Goal: Task Accomplishment & Management: Manage account settings

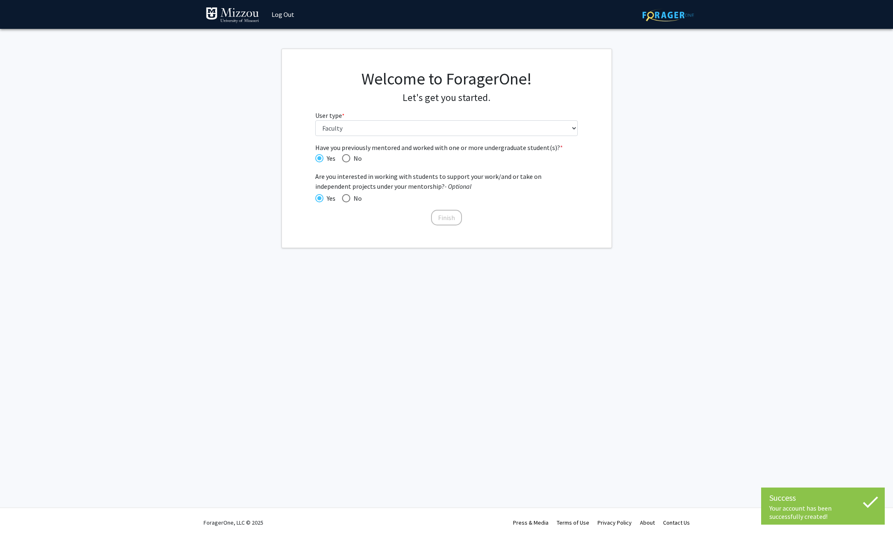
select select "5: faculty"
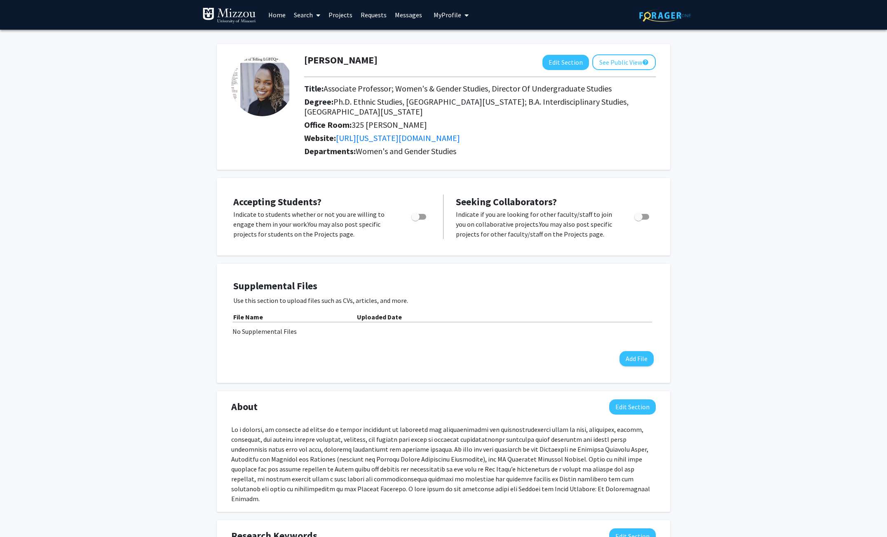
click at [414, 215] on span "Toggle" at bounding box center [415, 217] width 8 height 8
click at [415, 220] on input "Would you like to permit student requests?" at bounding box center [415, 220] width 0 height 0
checkbox input "true"
click at [641, 215] on span "Toggle" at bounding box center [638, 217] width 8 height 8
click at [638, 220] on input "Toggle" at bounding box center [638, 220] width 0 height 0
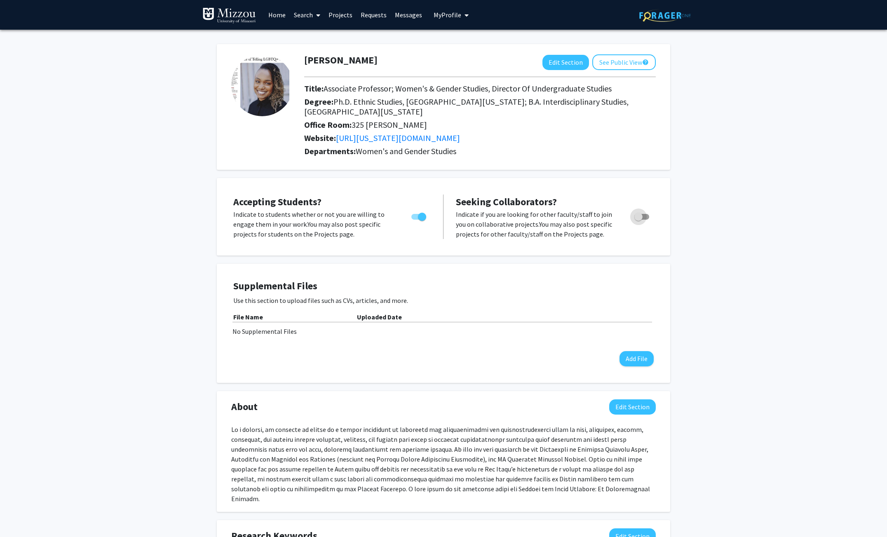
checkbox input "true"
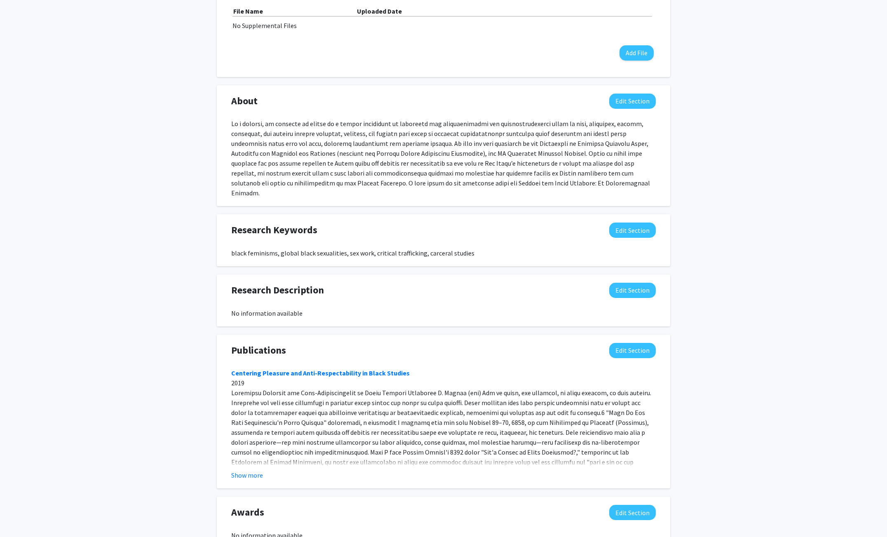
scroll to position [345, 0]
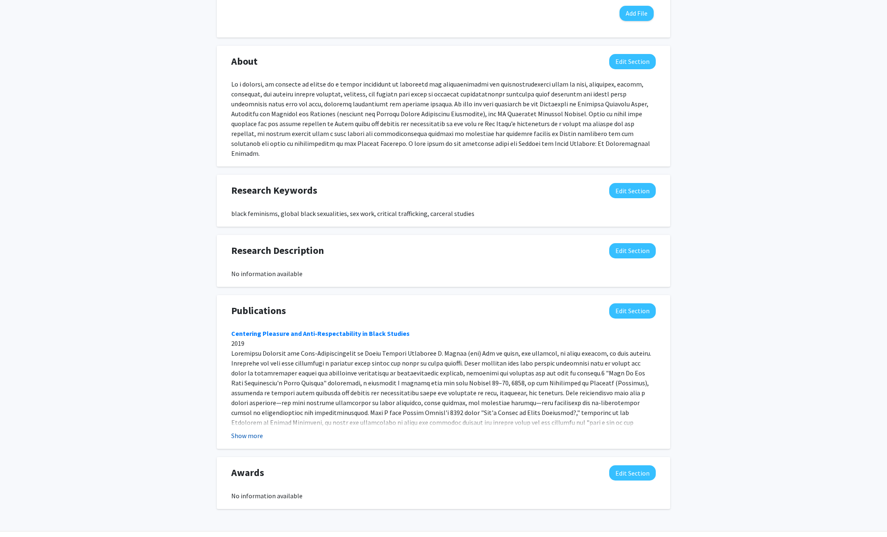
click at [256, 431] on button "Show more" at bounding box center [247, 436] width 32 height 10
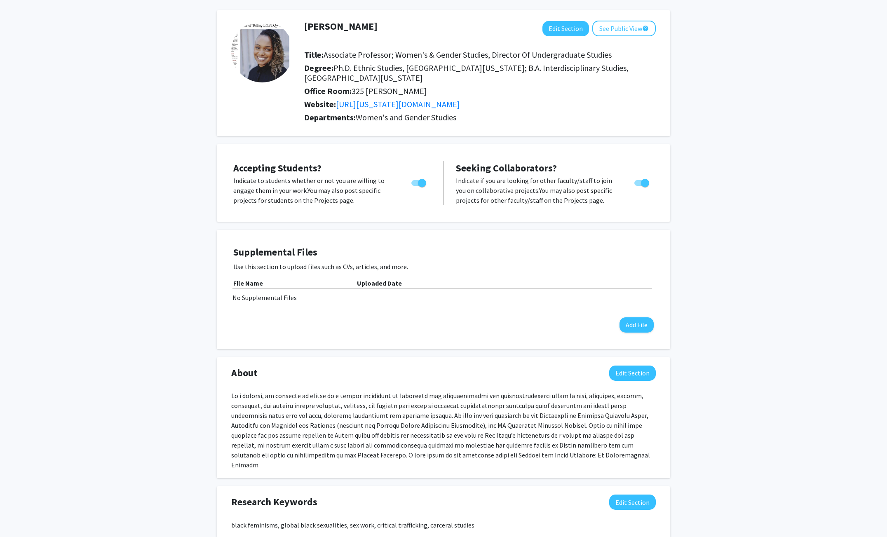
scroll to position [0, 0]
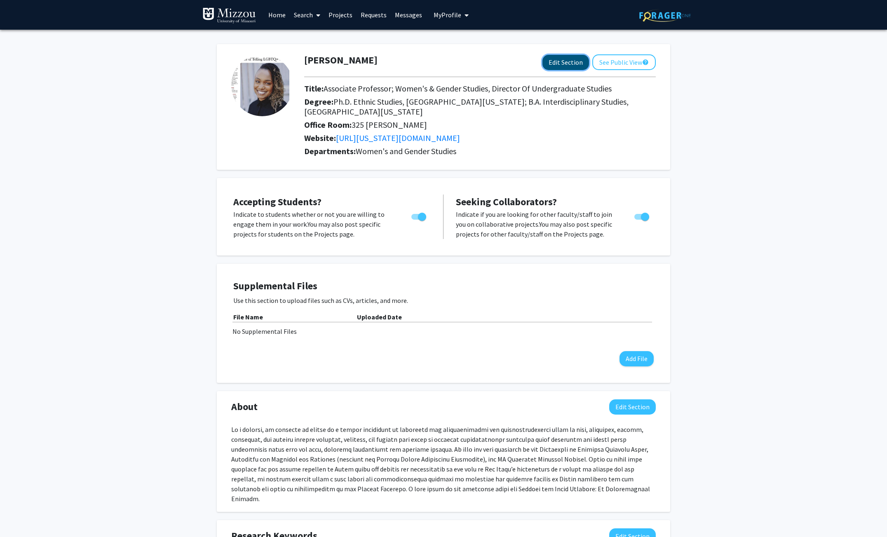
click at [571, 63] on button "Edit Section" at bounding box center [565, 62] width 47 height 15
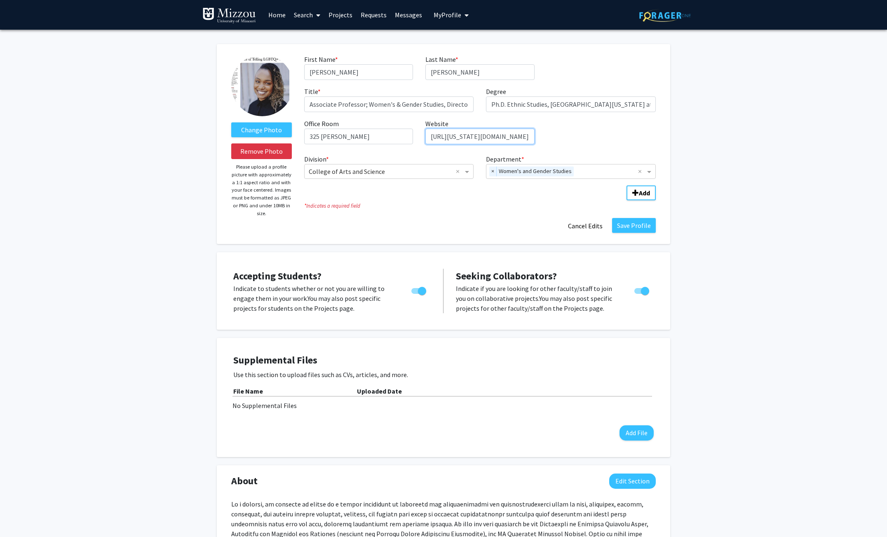
click at [472, 134] on input "https://missouri.academia.edu/ChristinaCarney" at bounding box center [479, 137] width 109 height 16
drag, startPoint x: 466, startPoint y: 134, endPoint x: 462, endPoint y: 141, distance: 7.0
click at [466, 134] on input "https://missouri.academia.edu/ChristinaCarney" at bounding box center [479, 137] width 109 height 16
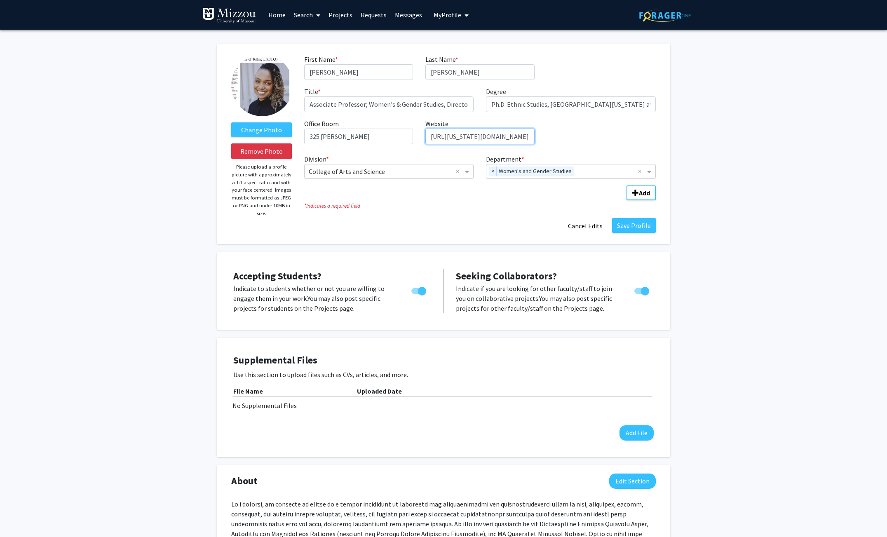
scroll to position [0, 33]
drag, startPoint x: 452, startPoint y: 138, endPoint x: 533, endPoint y: 133, distance: 80.9
click at [533, 133] on input "https://missouri.academia.edu/ChristinaCarney" at bounding box center [479, 137] width 109 height 16
type input "https://www.ChristinaJCarney.com"
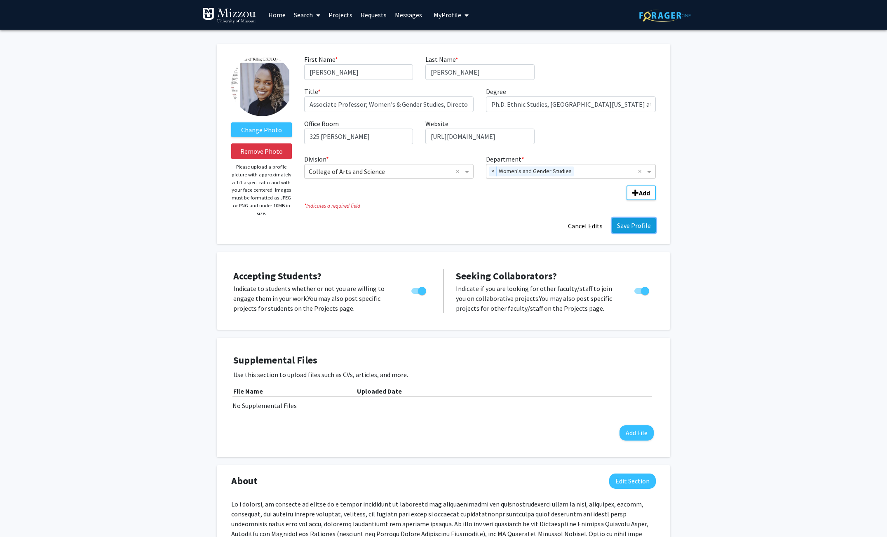
click at [633, 229] on button "Save Profile" at bounding box center [634, 225] width 44 height 15
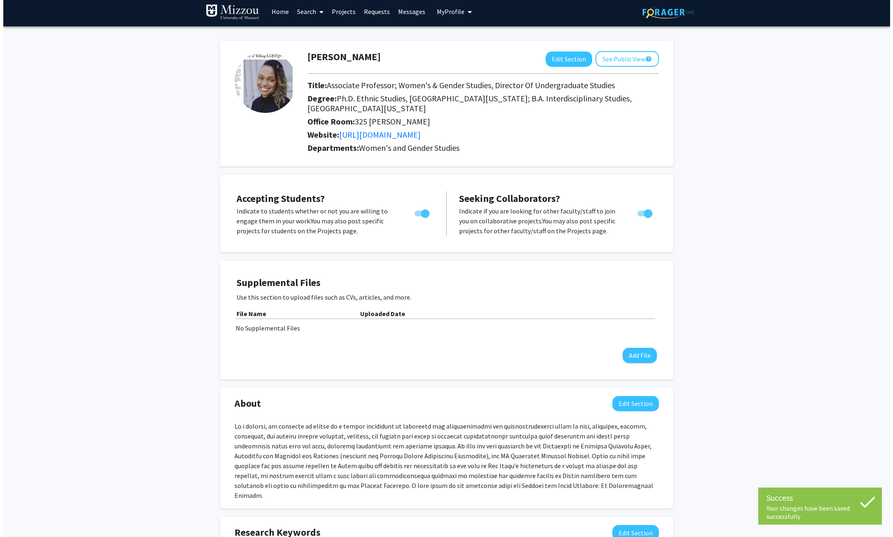
scroll to position [5, 0]
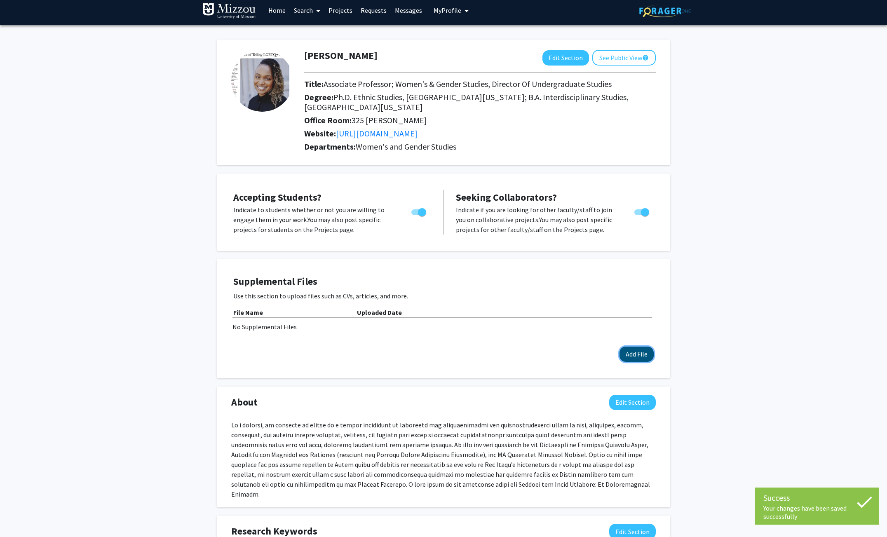
click at [648, 354] on button "Add File" at bounding box center [636, 354] width 34 height 15
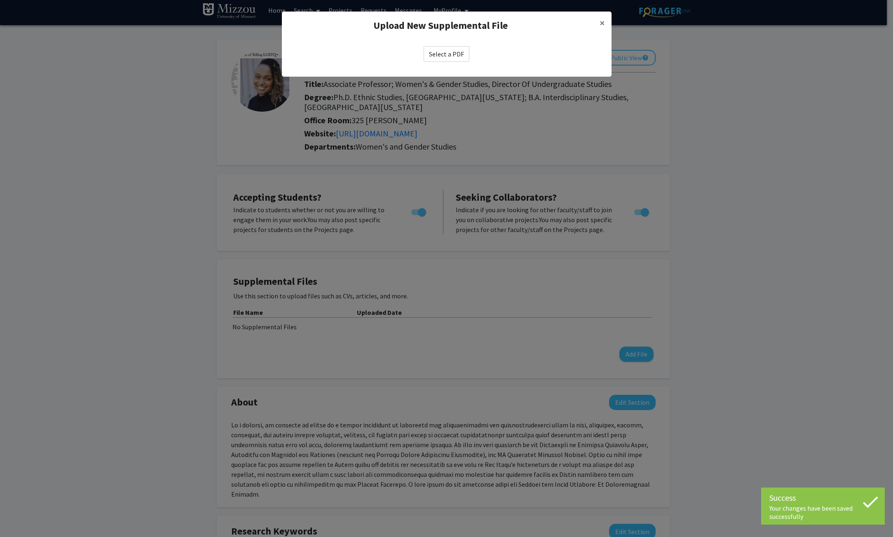
click at [448, 60] on label "Select a PDF" at bounding box center [447, 54] width 46 height 16
click at [0, 0] on input "Select a PDF" at bounding box center [0, 0] width 0 height 0
click at [458, 58] on label "Select a PDF" at bounding box center [447, 54] width 46 height 16
click at [0, 0] on input "Select a PDF" at bounding box center [0, 0] width 0 height 0
click at [445, 56] on label "Select a PDF" at bounding box center [447, 54] width 46 height 16
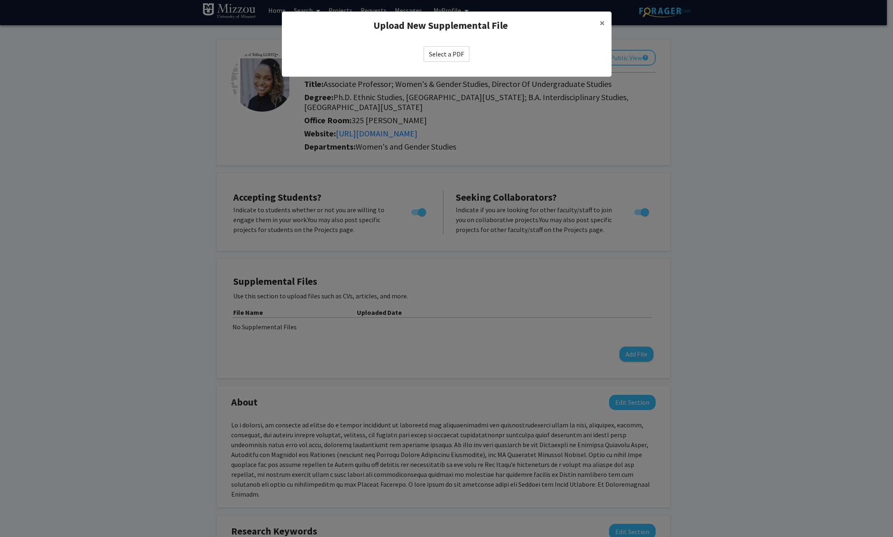
click at [0, 0] on input "Select a PDF" at bounding box center [0, 0] width 0 height 0
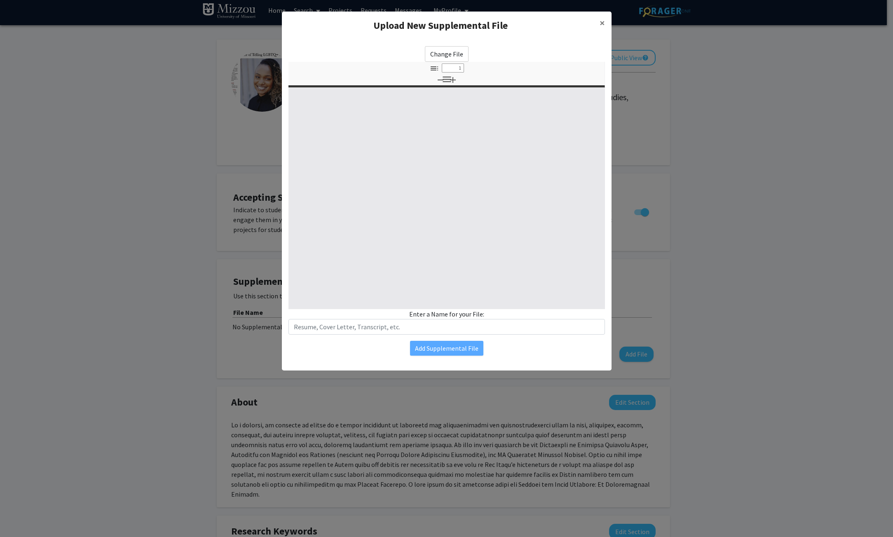
select select "custom"
type input "0"
select select "custom"
type input "1"
select select "auto"
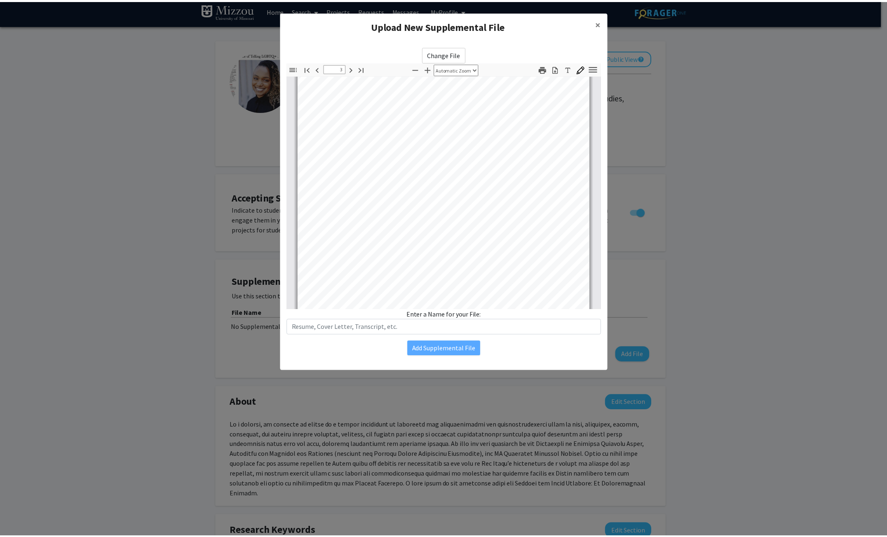
scroll to position [2849, 0]
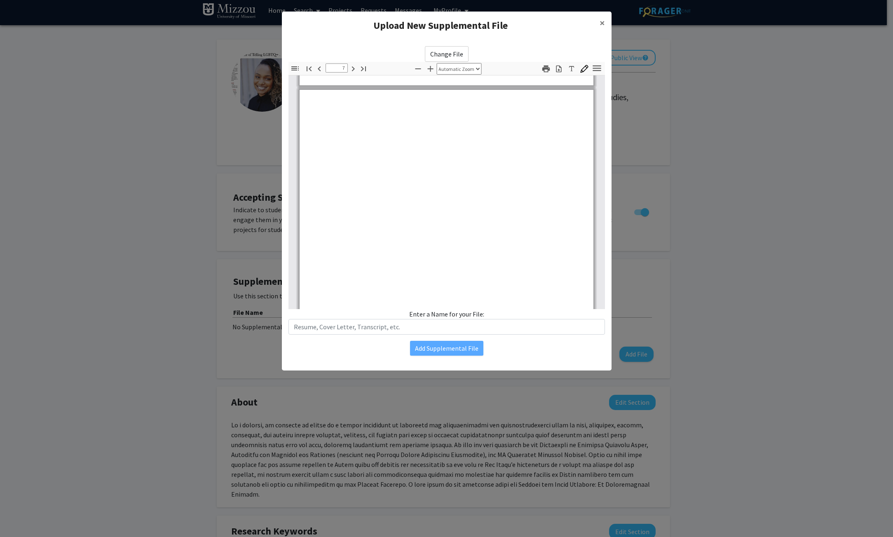
type input "8"
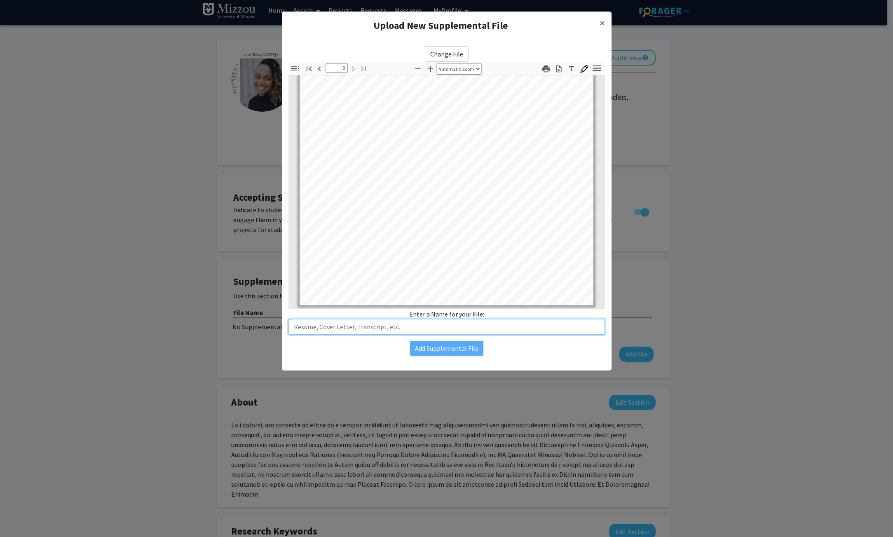
click at [469, 328] on input "text" at bounding box center [447, 327] width 317 height 16
type input "CV"
click at [462, 351] on button "Add Supplemental File" at bounding box center [446, 348] width 73 height 15
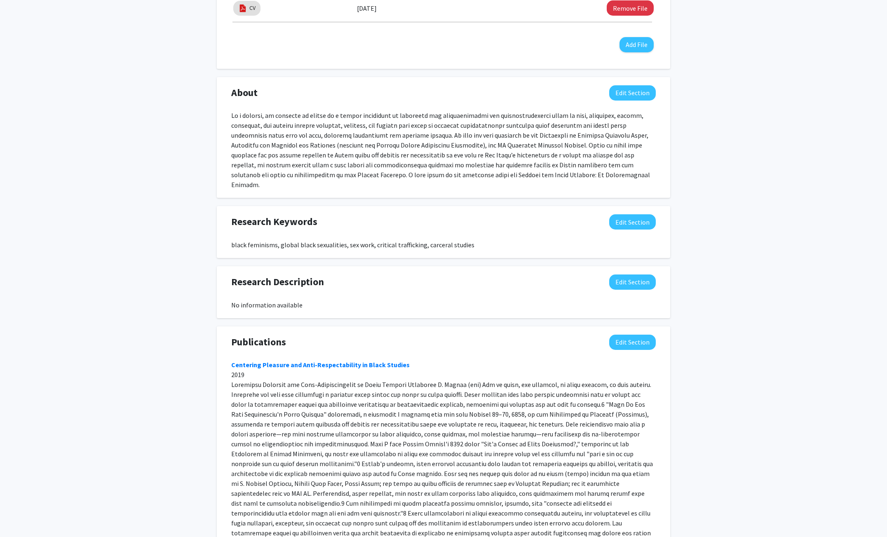
scroll to position [327, 0]
click at [634, 335] on button "Edit Section" at bounding box center [632, 342] width 47 height 15
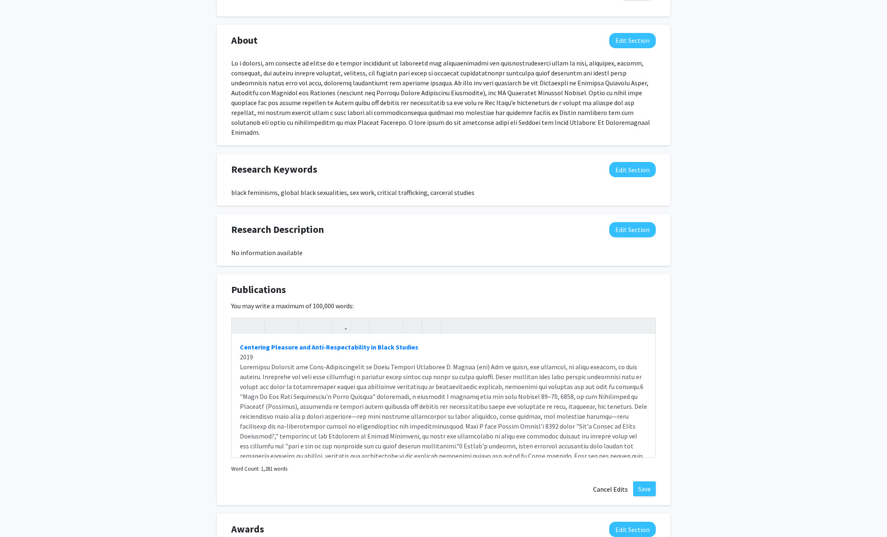
scroll to position [388, 0]
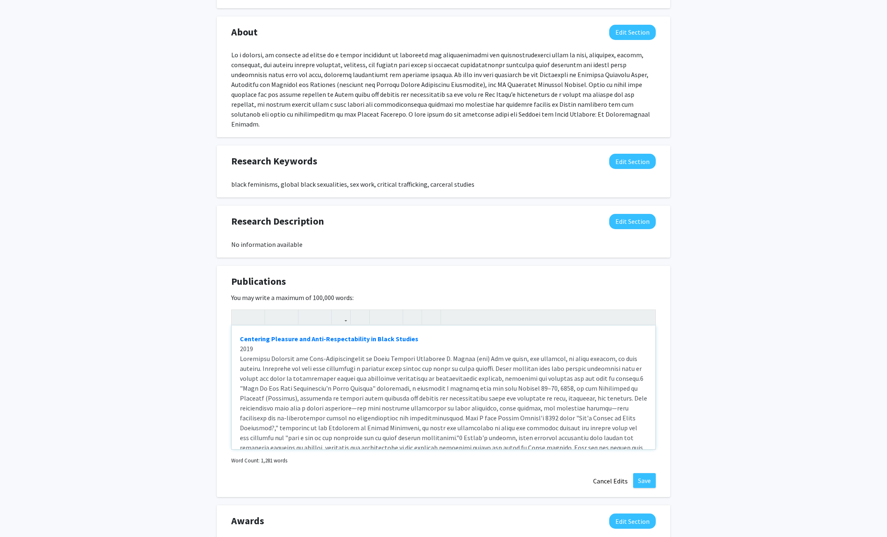
click at [238, 333] on div "Centering Pleasure and Anti-Respectability in Black Studies 2019 Making Space i…" at bounding box center [444, 388] width 424 height 124
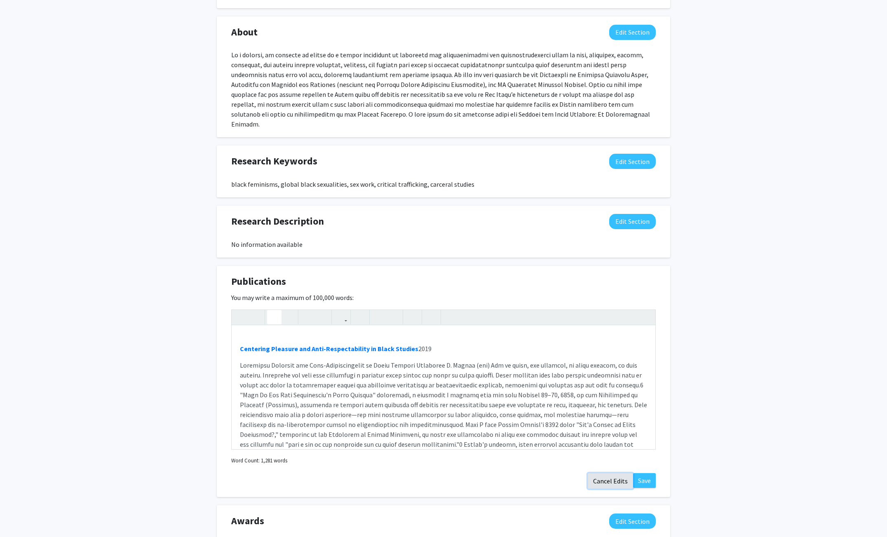
click at [611, 474] on button "Cancel Edits" at bounding box center [610, 481] width 45 height 16
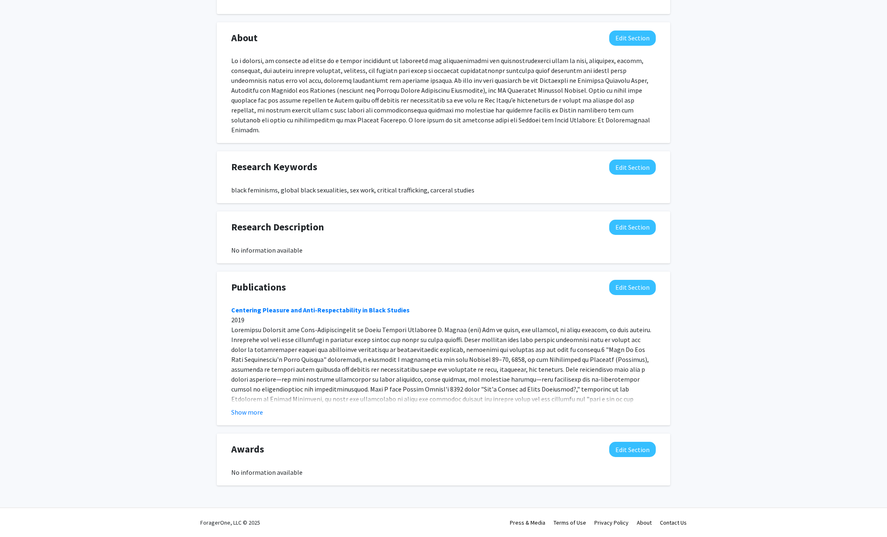
scroll to position [373, 0]
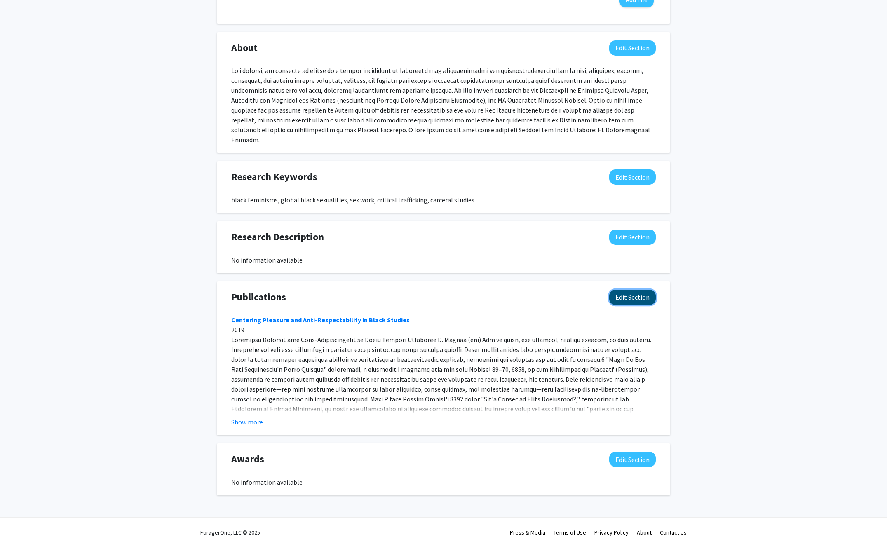
click at [636, 290] on button "Edit Section" at bounding box center [632, 297] width 47 height 15
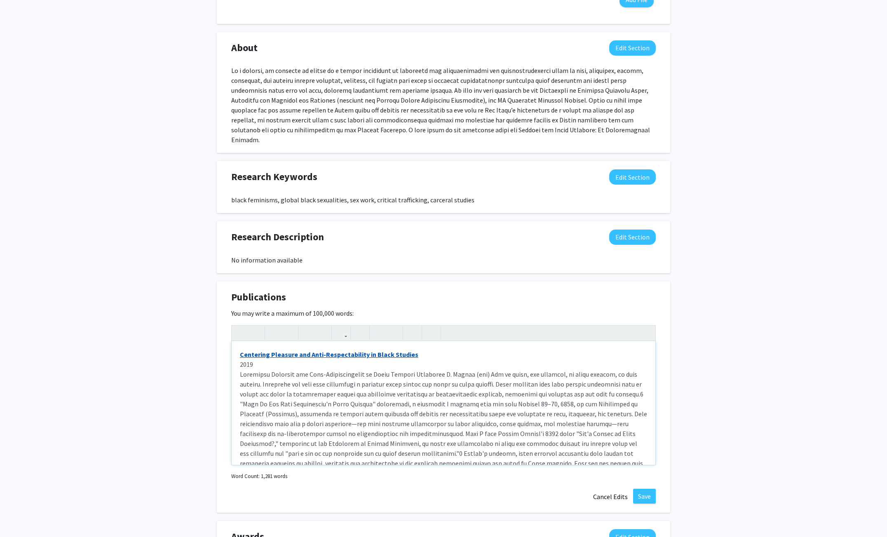
click at [240, 350] on link "Centering Pleasure and Anti-Respectability in Black Studies" at bounding box center [329, 354] width 178 height 8
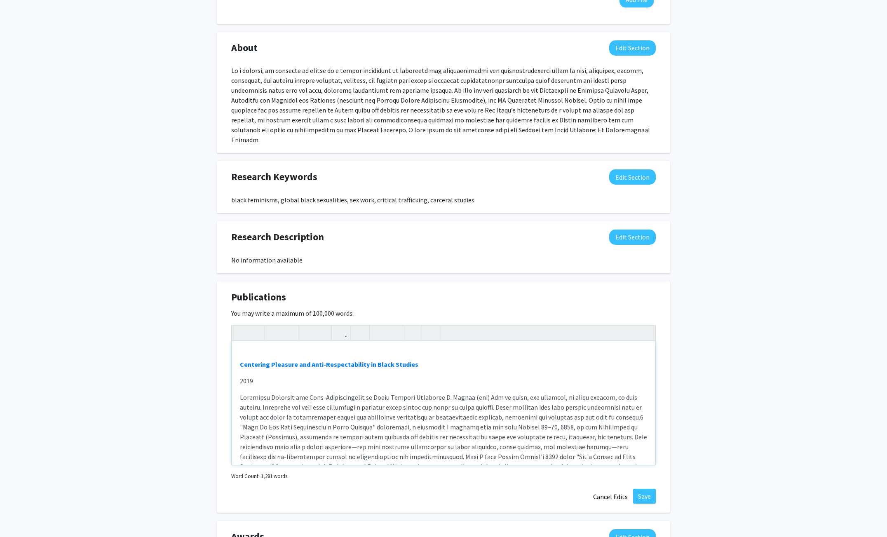
click at [292, 341] on div "Centering Pleasure and Anti-Respectability in Black Studies 2019 Making Space i…" at bounding box center [444, 403] width 424 height 124
click at [239, 371] on div "Centering Pleasure and Anti-Respectability in Black Studies 2019 Making Space i…" at bounding box center [444, 403] width 424 height 124
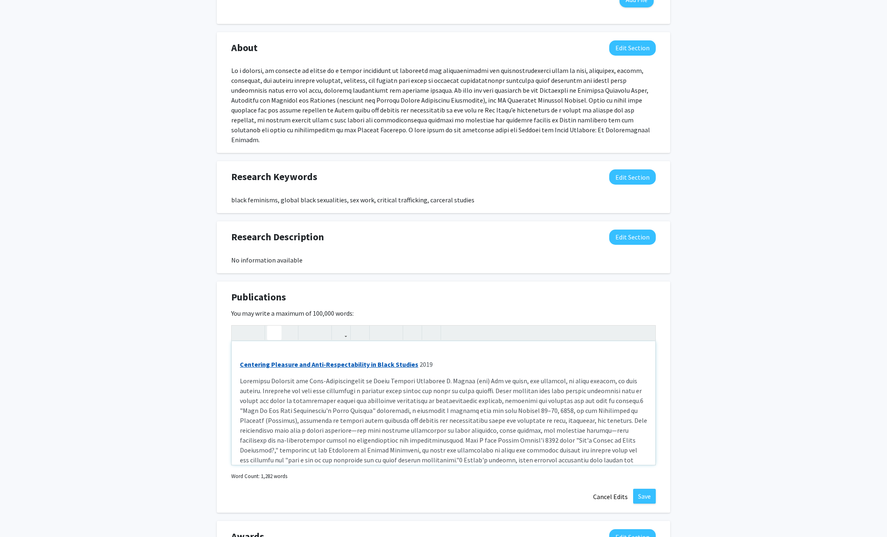
click at [240, 360] on link "Centering Pleasure and Anti-Respectability in Black Studies" at bounding box center [329, 364] width 178 height 8
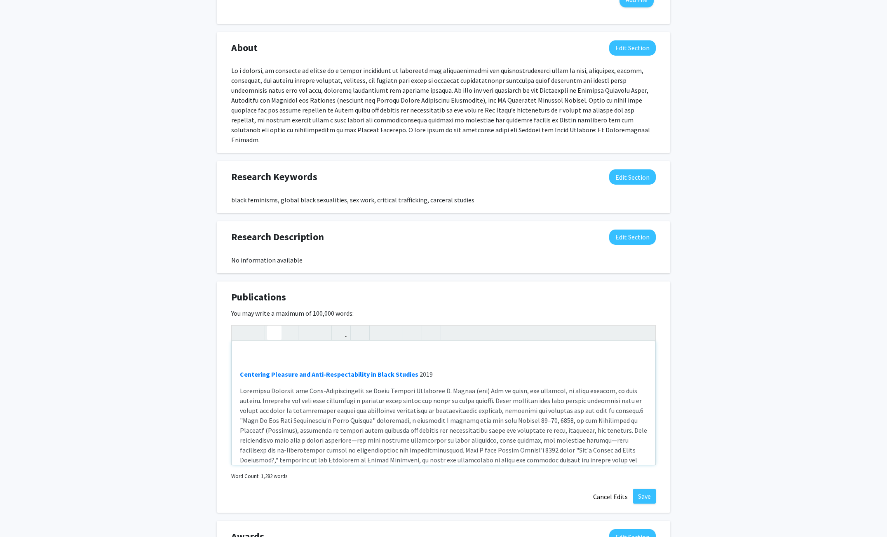
click at [251, 341] on div "Centering Pleasure and Anti-Respectability in Black Studies 2019 Making Space i…" at bounding box center [444, 403] width 424 height 124
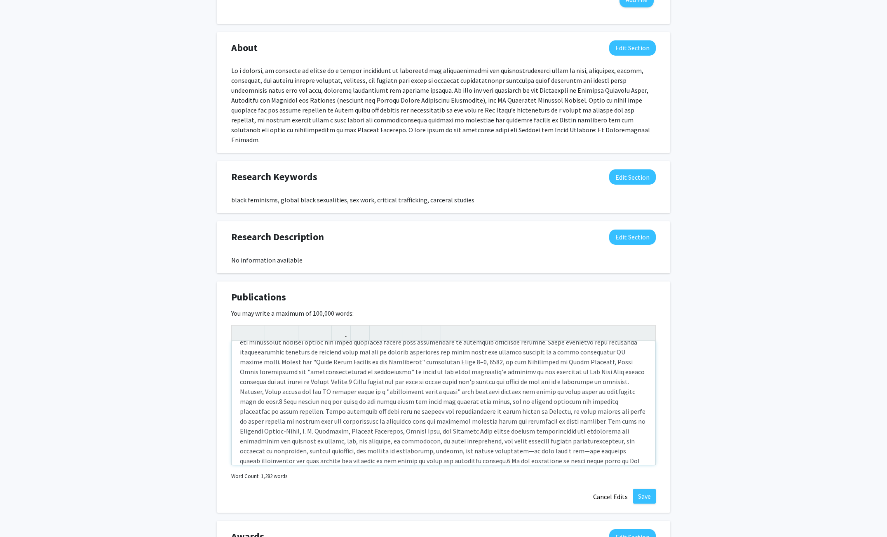
scroll to position [0, 0]
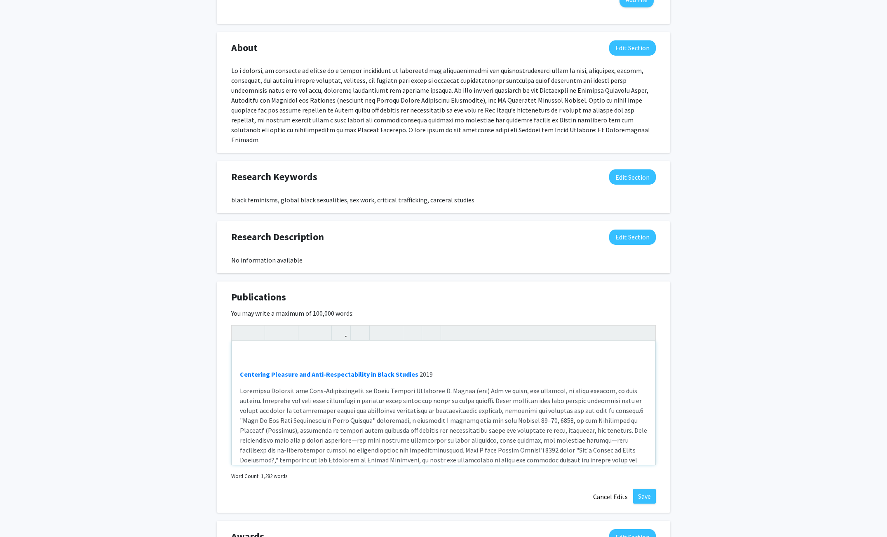
click at [420, 370] on span "2019" at bounding box center [426, 374] width 13 height 8
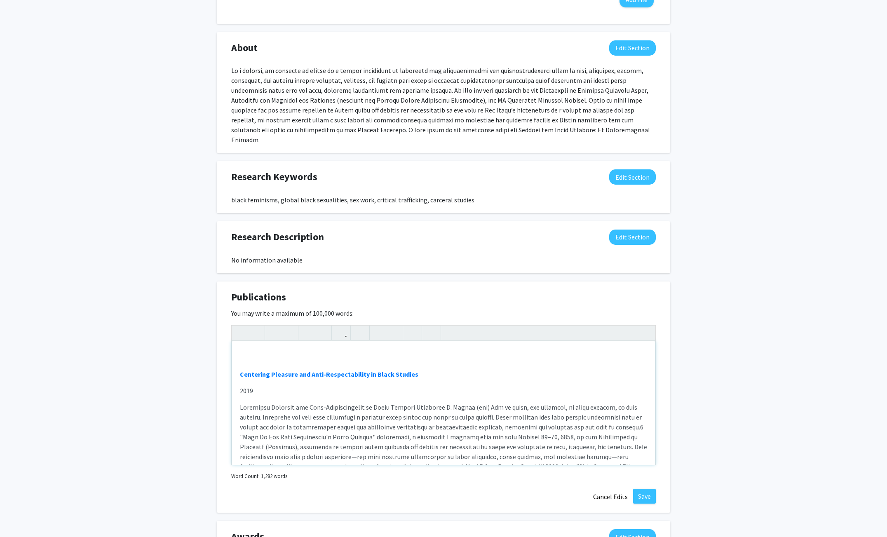
click at [305, 342] on div "Centering Pleasure and Anti-Respectability in Black Studies 2019 Making Space i…" at bounding box center [444, 403] width 424 height 124
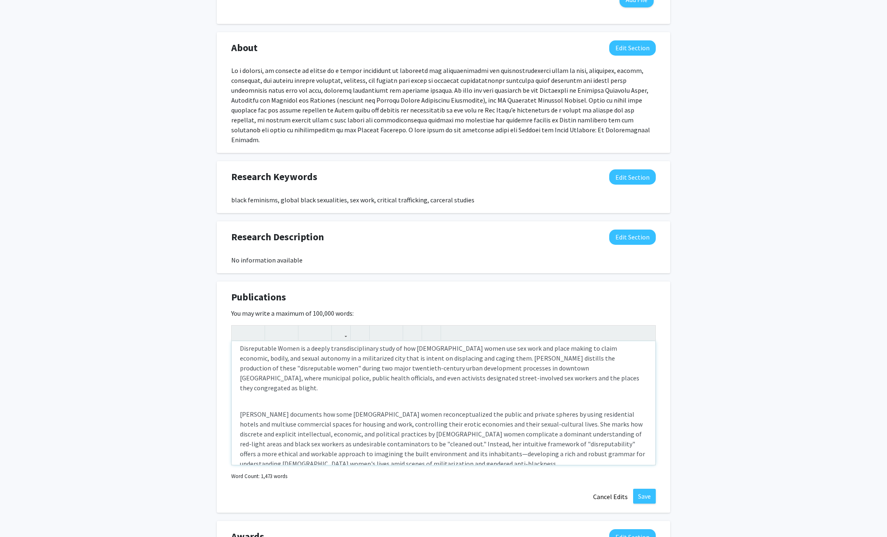
scroll to position [57, 0]
click at [245, 388] on div "Disreputable Women: Black Sex Economies and the Making of San Diego 2025 Disrep…" at bounding box center [444, 403] width 424 height 124
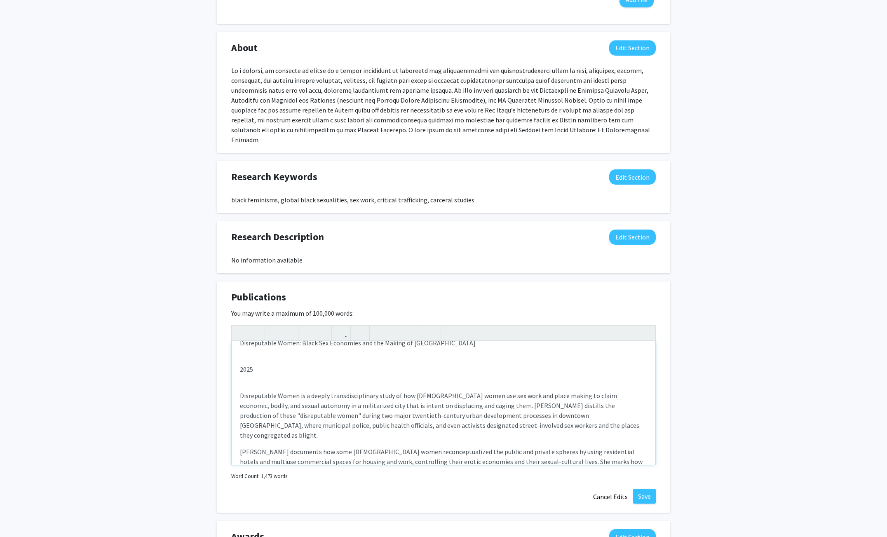
scroll to position [4, 0]
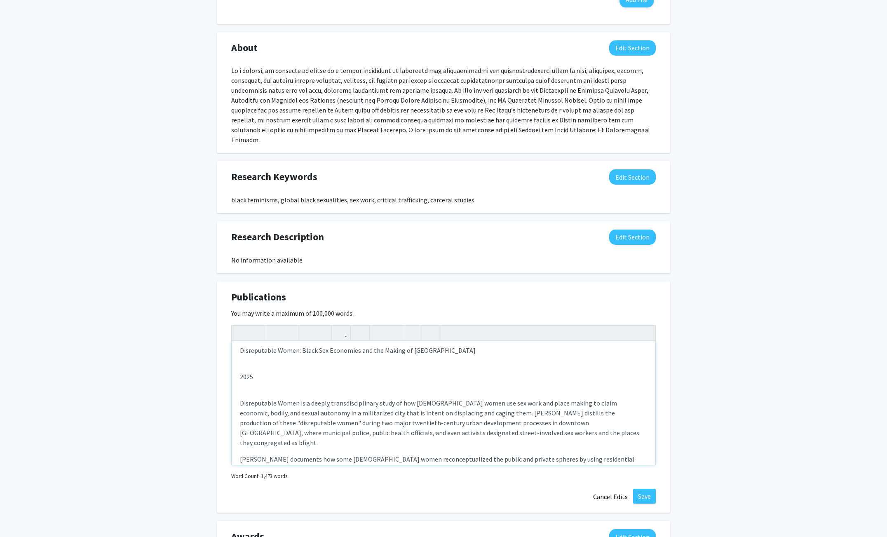
click at [263, 379] on div "Disreputable Women: Black Sex Economies and the Making of San Diego 2025 Disrep…" at bounding box center [444, 403] width 424 height 124
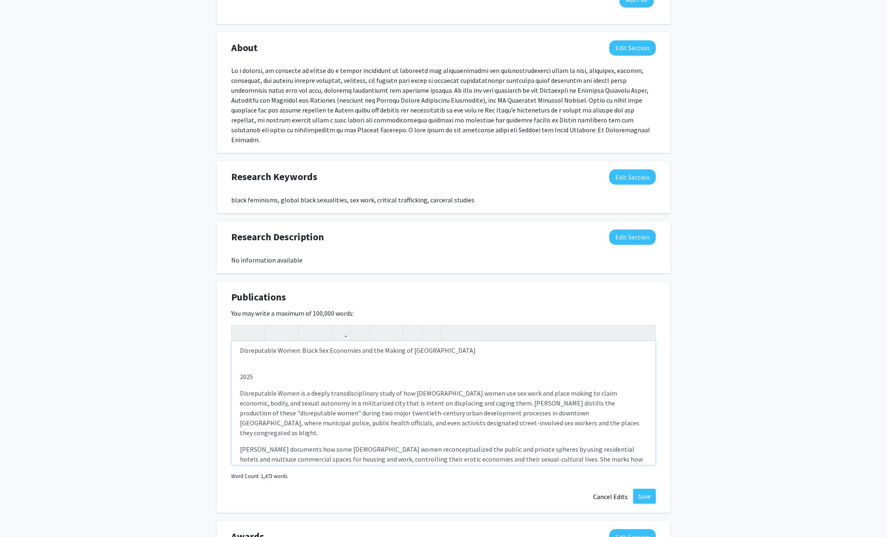
click at [253, 357] on div "Disreputable Women: Black Sex Economies and the Making of San Diego 2025 Disrep…" at bounding box center [444, 403] width 424 height 124
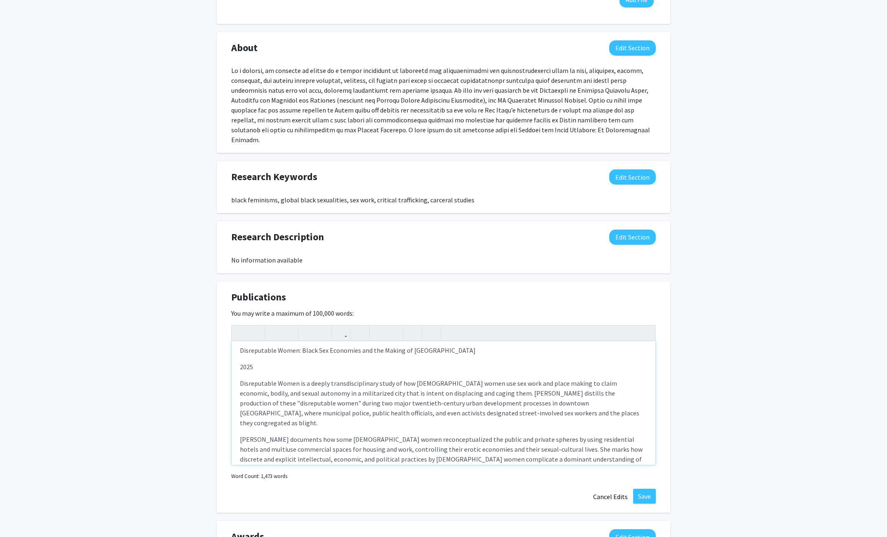
type textarea "<p>Disreputable Women: Black Sex Economies and the Making of San Diego</p><p>20…"
drag, startPoint x: 438, startPoint y: 343, endPoint x: 230, endPoint y: 343, distance: 208.6
click at [230, 343] on div "Publications Edit Section You may write a maximum of 100,000 words: Disreputabl…" at bounding box center [443, 398] width 453 height 232
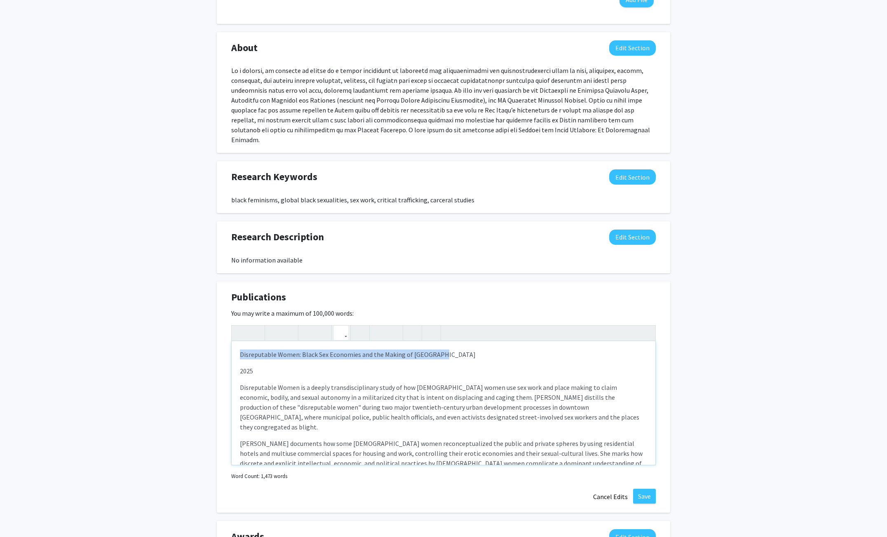
click at [344, 326] on icon "button" at bounding box center [341, 333] width 7 height 14
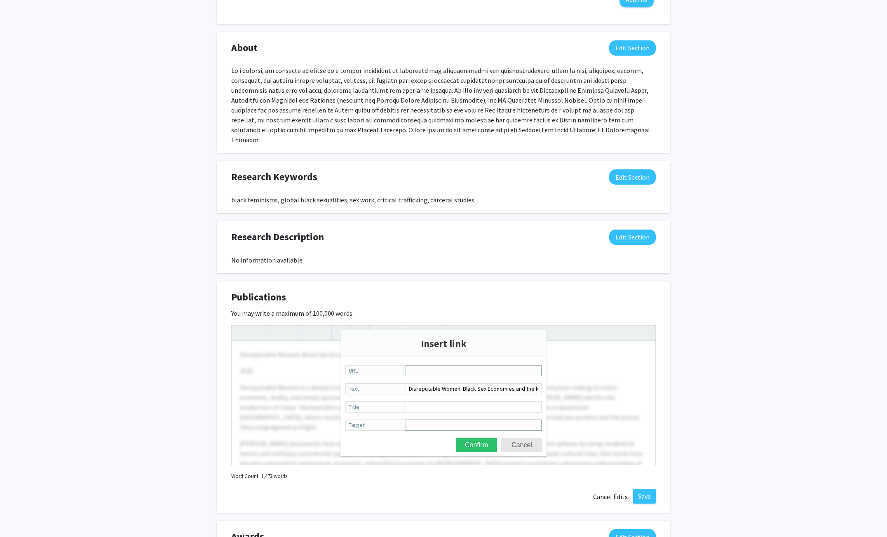
paste input "https://www.ucpress.edu/books/disreputable-women/paper"
type input "https://www.ucpress.edu/books/disreputable-women/paper"
click at [488, 447] on button "Confirm" at bounding box center [476, 445] width 41 height 14
type textarea "<p><a href="https://www.ucpress.edu/books/disreputable-women/paper">Disreputabl…"
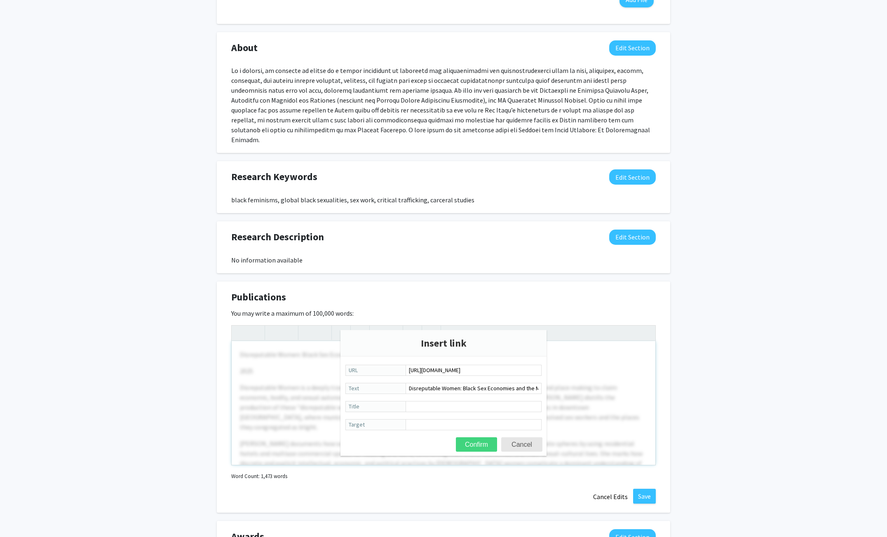
scroll to position [0, 0]
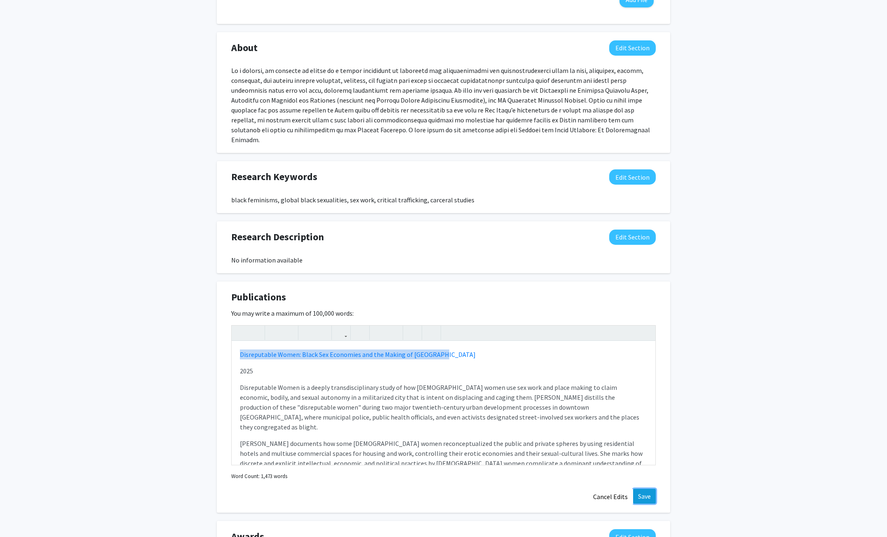
click at [641, 489] on button "Save" at bounding box center [644, 496] width 23 height 15
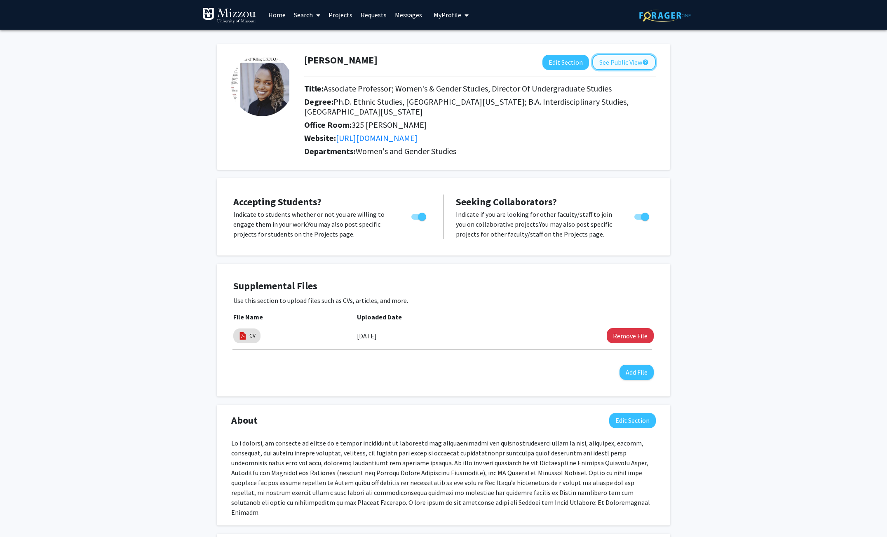
click at [634, 63] on button "See Public View help" at bounding box center [623, 62] width 63 height 16
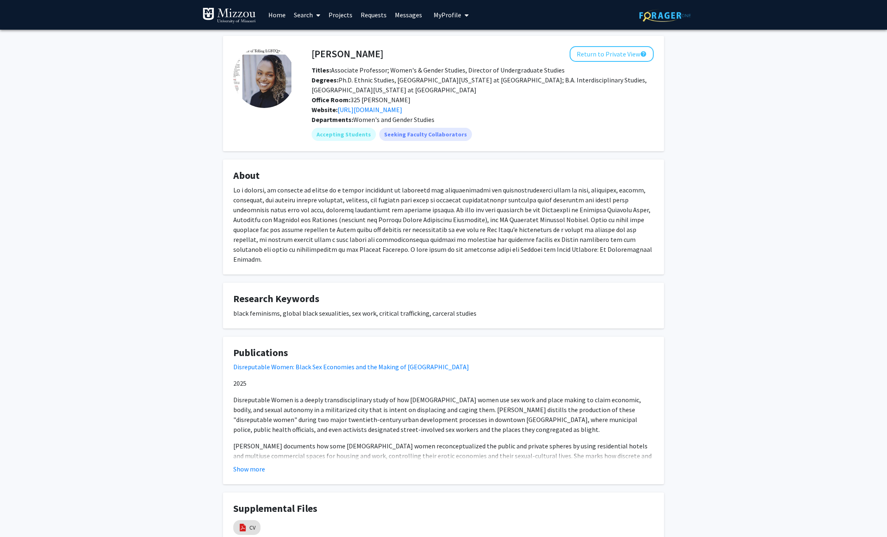
click at [470, 253] on div at bounding box center [443, 224] width 420 height 79
click at [619, 49] on button "Return to Private View help" at bounding box center [612, 54] width 84 height 16
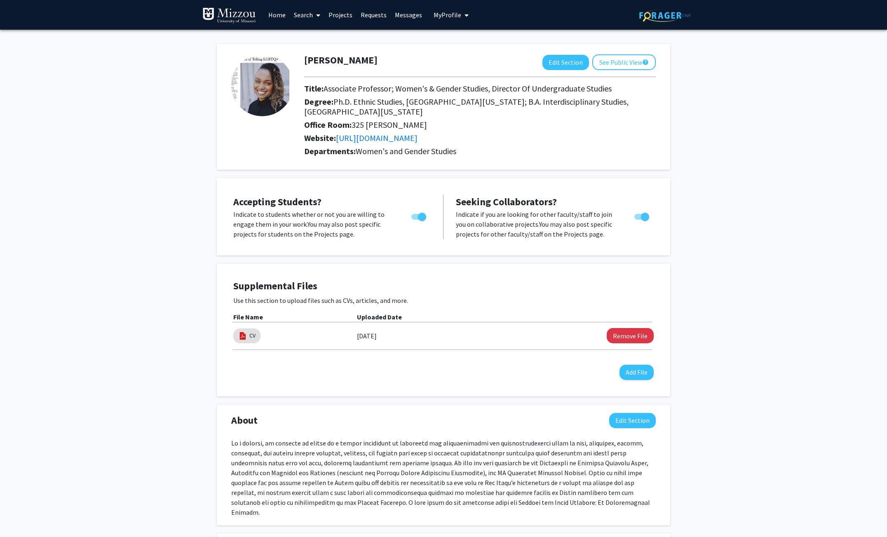
click at [415, 99] on span "Ph.D. Ethnic Studies, University Of California At San Diego; B.A. Interdiscipli…" at bounding box center [466, 106] width 324 height 20
click at [449, 11] on span "My Profile" at bounding box center [448, 15] width 28 height 8
click at [477, 64] on link "Account Settings" at bounding box center [476, 64] width 74 height 10
click at [622, 66] on button "See Public View help" at bounding box center [623, 62] width 63 height 16
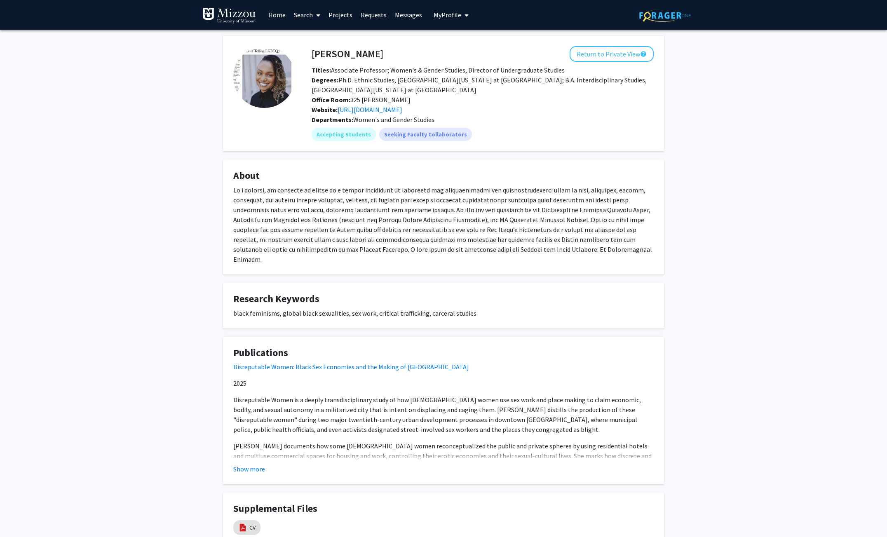
click at [253, 81] on img at bounding box center [264, 77] width 62 height 62
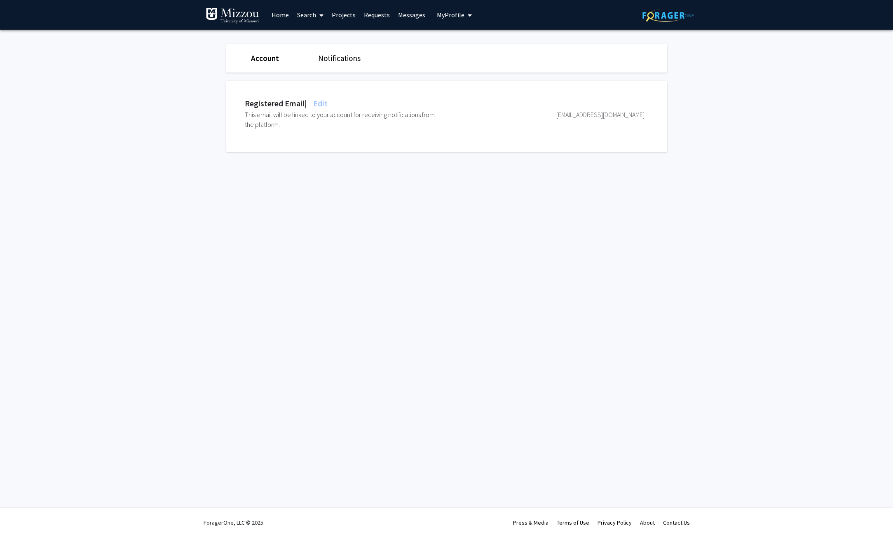
click at [277, 19] on link "Home" at bounding box center [280, 14] width 26 height 29
